Goal: Task Accomplishment & Management: Manage account settings

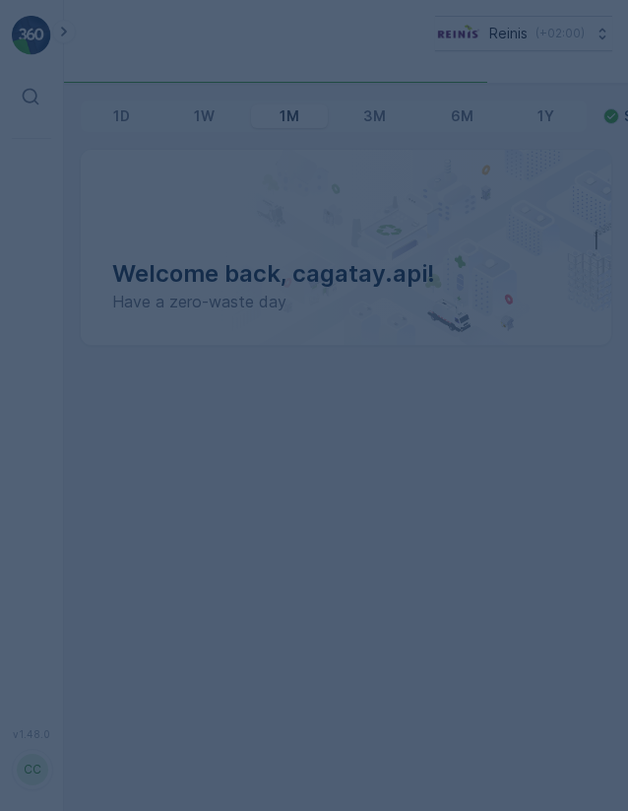
click at [497, 37] on div at bounding box center [314, 405] width 628 height 811
click at [497, 36] on div at bounding box center [314, 405] width 628 height 811
click at [497, 36] on p "Reinis" at bounding box center [509, 34] width 38 height 20
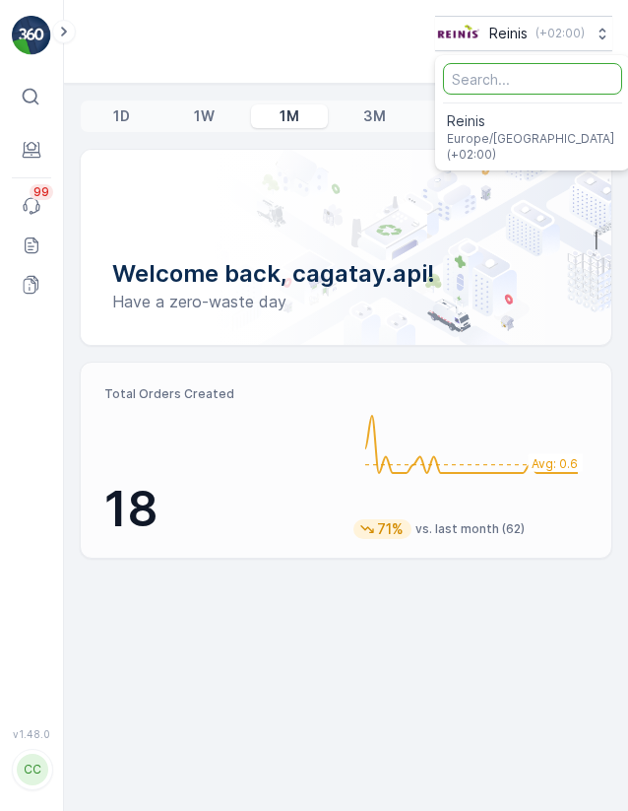
click at [487, 83] on input "Menu" at bounding box center [532, 79] width 179 height 32
type input "g"
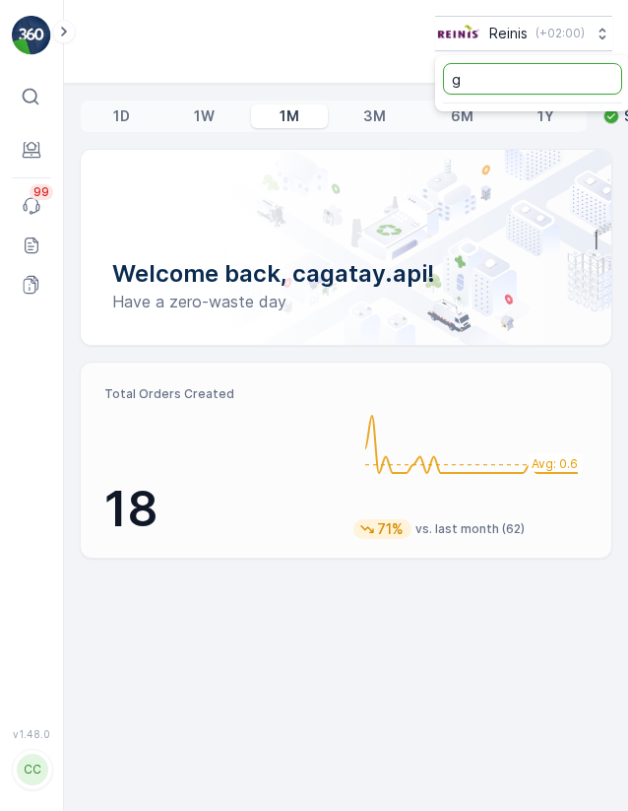
click at [43, 786] on div "CC" at bounding box center [32, 769] width 41 height 41
